Goal: Task Accomplishment & Management: Use online tool/utility

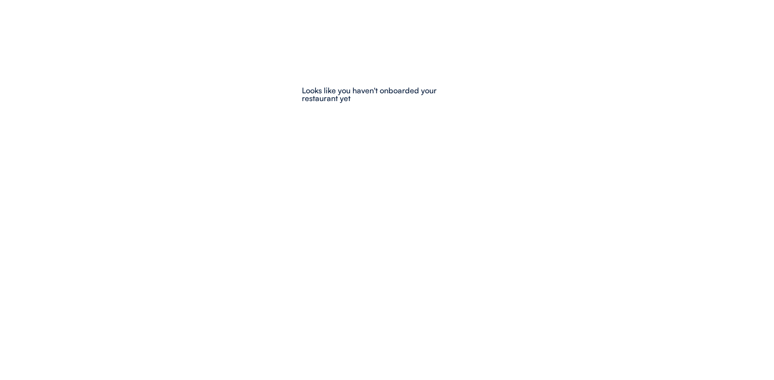
click at [157, 45] on div at bounding box center [387, 190] width 774 height 380
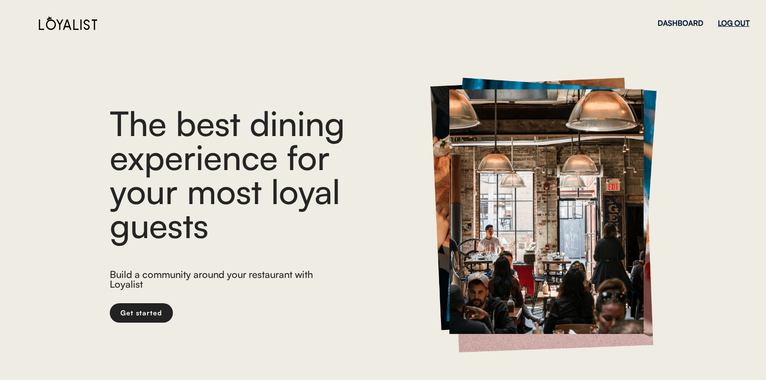
click at [725, 22] on div "LOG OUT" at bounding box center [734, 22] width 32 height 7
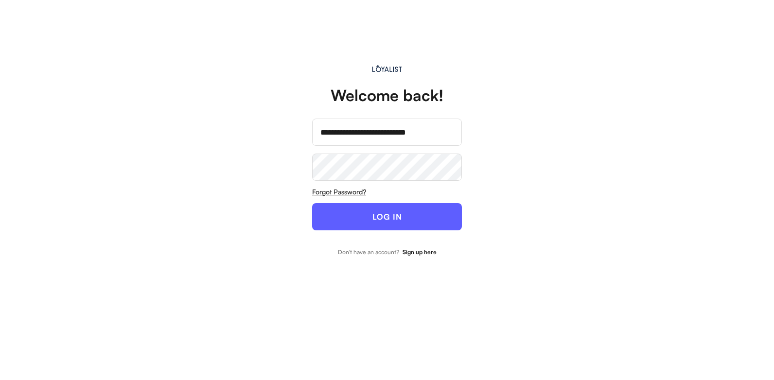
click at [346, 218] on button "LOG IN" at bounding box center [387, 216] width 150 height 27
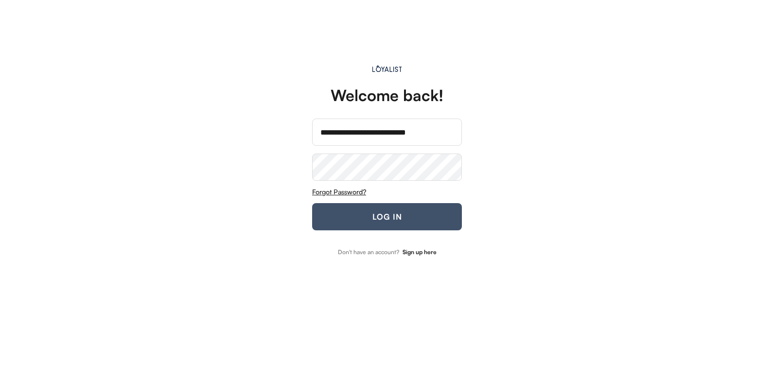
click at [377, 218] on button "LOG IN" at bounding box center [387, 216] width 150 height 27
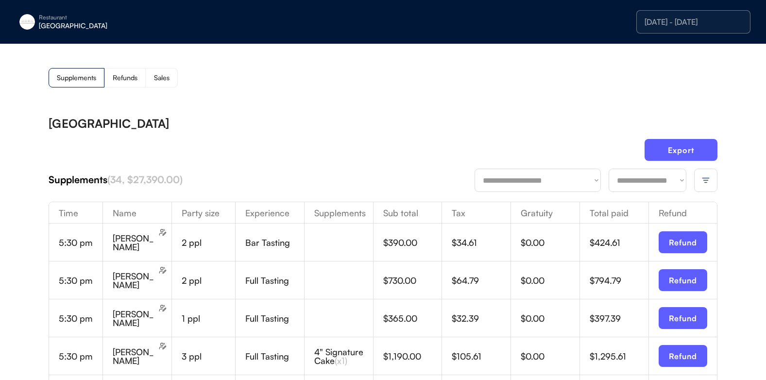
click at [699, 183] on div at bounding box center [705, 180] width 23 height 23
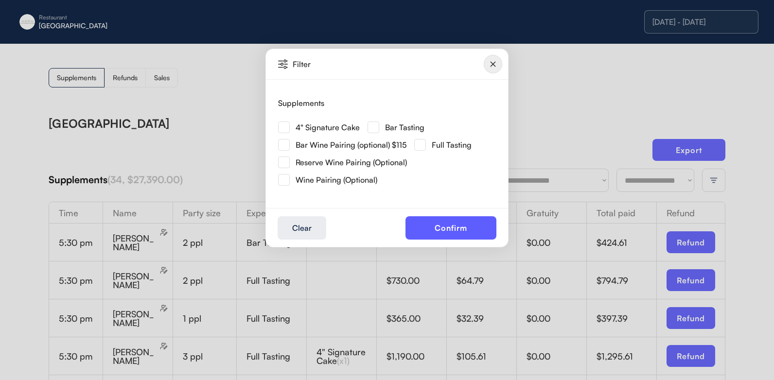
click at [290, 127] on div "4" Signature Cake" at bounding box center [319, 127] width 82 height 12
click at [289, 130] on img at bounding box center [284, 127] width 12 height 12
click at [439, 219] on button "Confirm" at bounding box center [450, 227] width 91 height 23
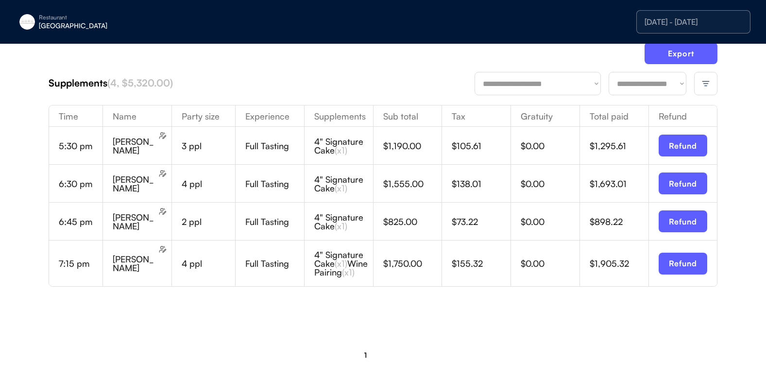
scroll to position [97, 0]
